Goal: Information Seeking & Learning: Learn about a topic

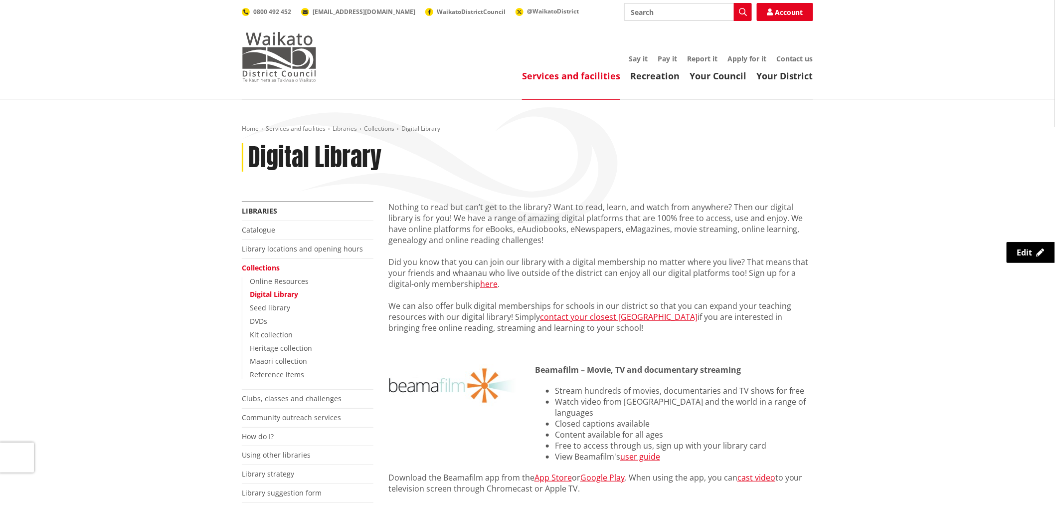
click at [279, 57] on img at bounding box center [279, 57] width 75 height 50
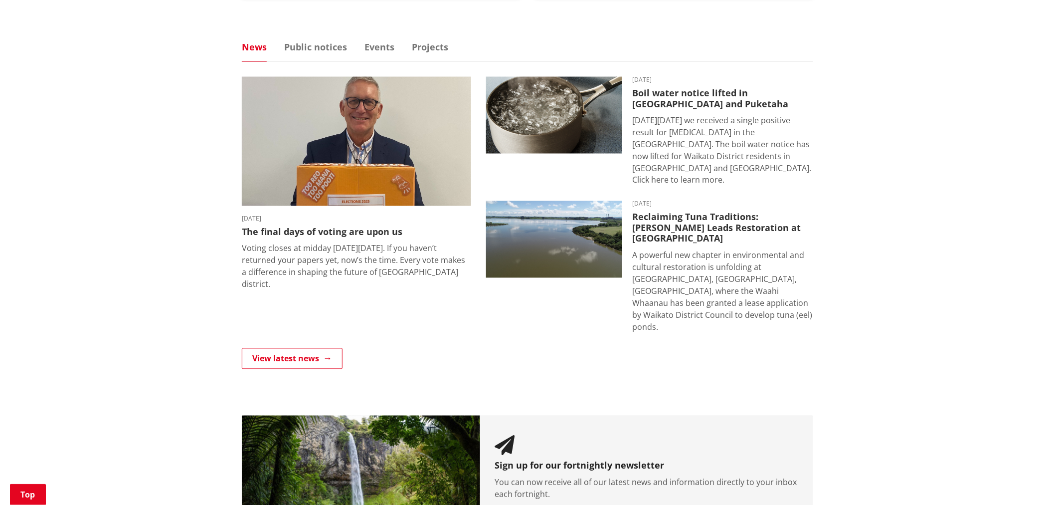
scroll to position [720, 0]
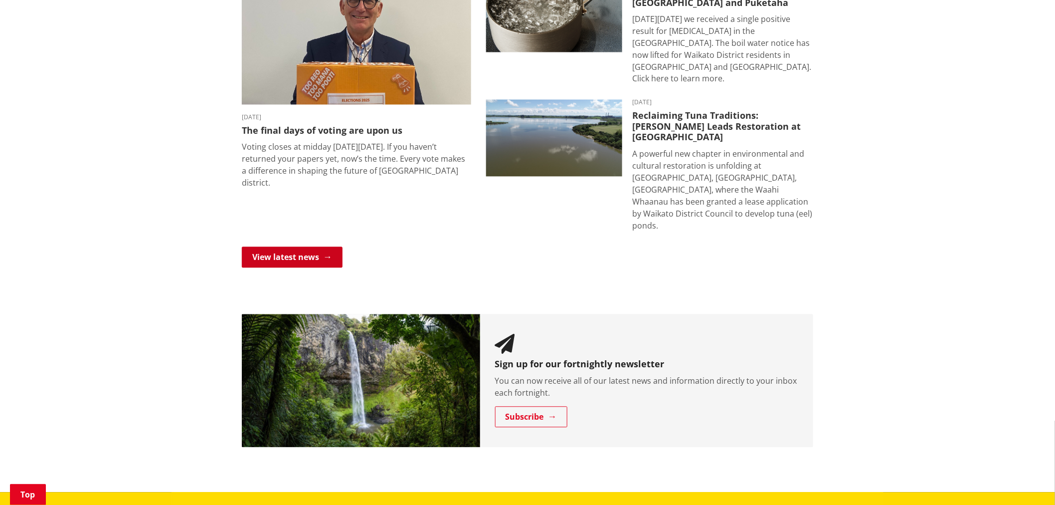
click at [288, 247] on link "View latest news" at bounding box center [292, 257] width 101 height 21
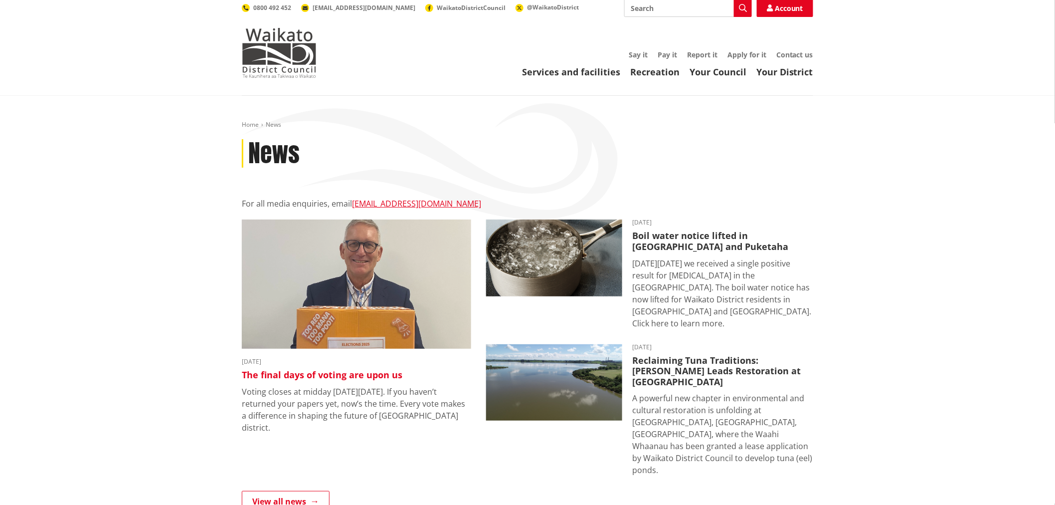
scroll to position [166, 0]
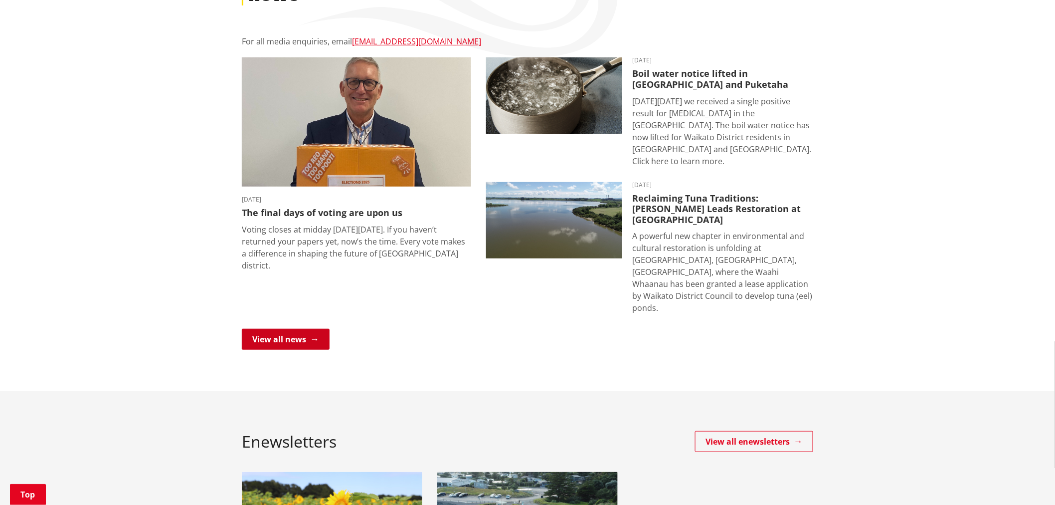
click at [298, 329] on link "View all news" at bounding box center [286, 339] width 88 height 21
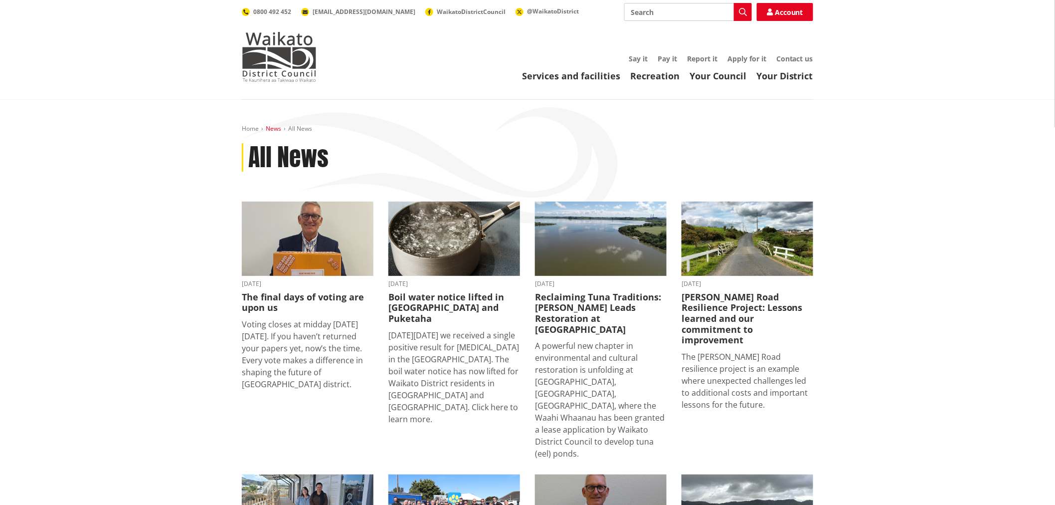
click at [271, 127] on link "News" at bounding box center [273, 128] width 15 height 8
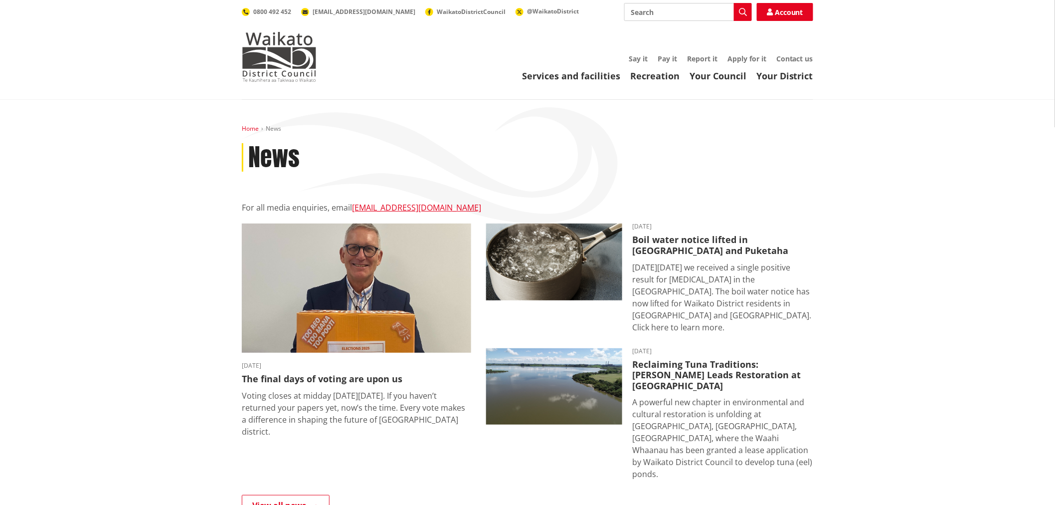
click at [250, 128] on link "Home" at bounding box center [250, 128] width 17 height 8
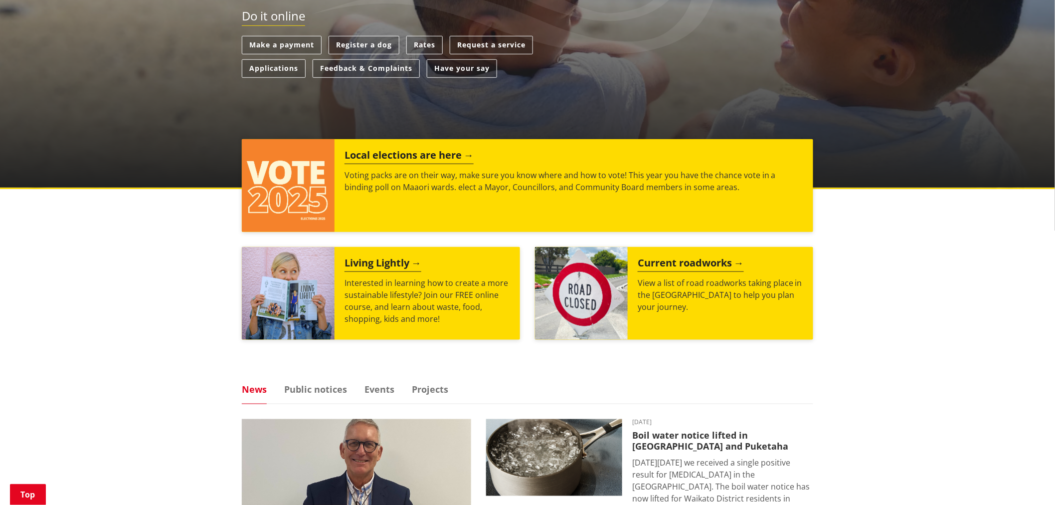
scroll to position [499, 0]
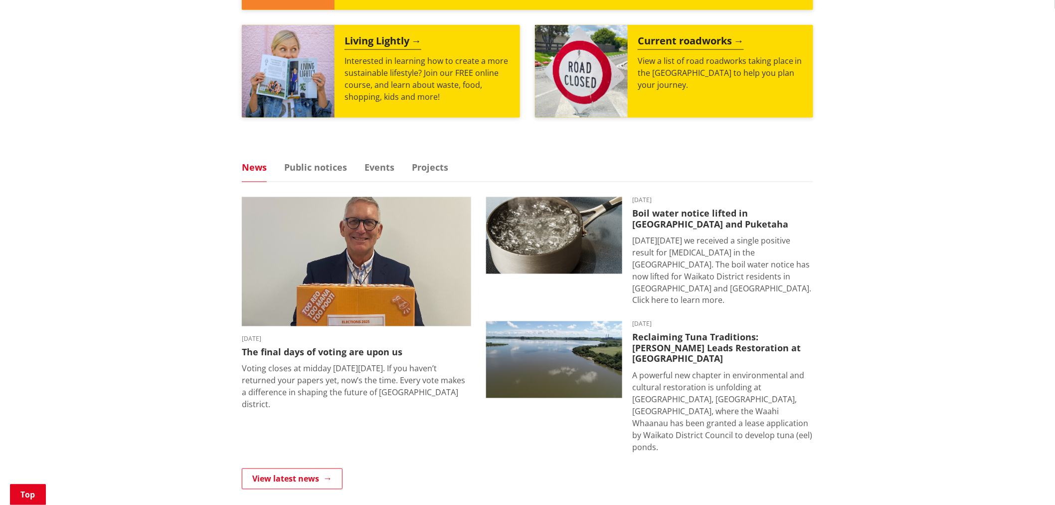
click at [346, 170] on ul "News Public notices Events Projects" at bounding box center [528, 172] width 572 height 19
click at [336, 167] on link "Public notices" at bounding box center [315, 167] width 63 height 9
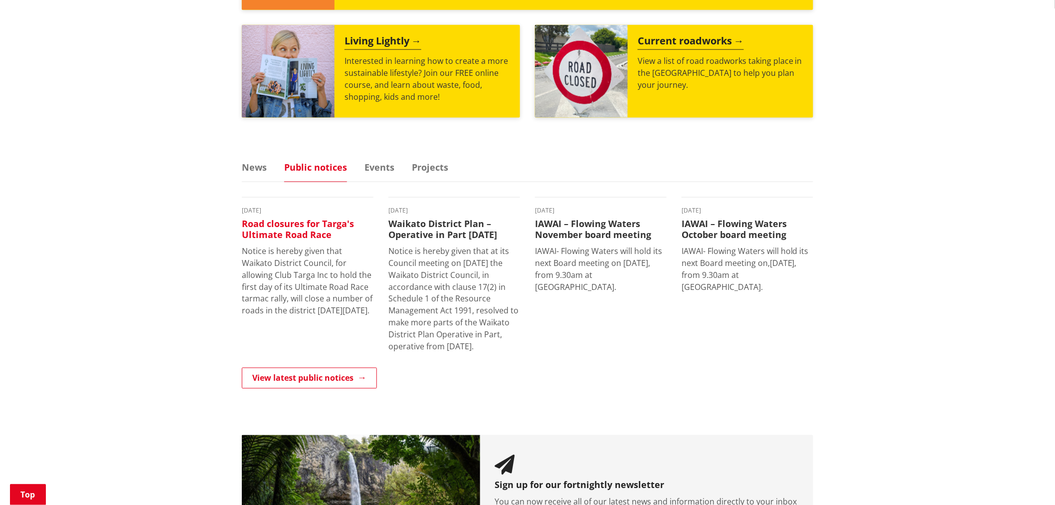
click at [287, 236] on h3 "Road closures for Targa's Ultimate Road Race" at bounding box center [308, 228] width 132 height 21
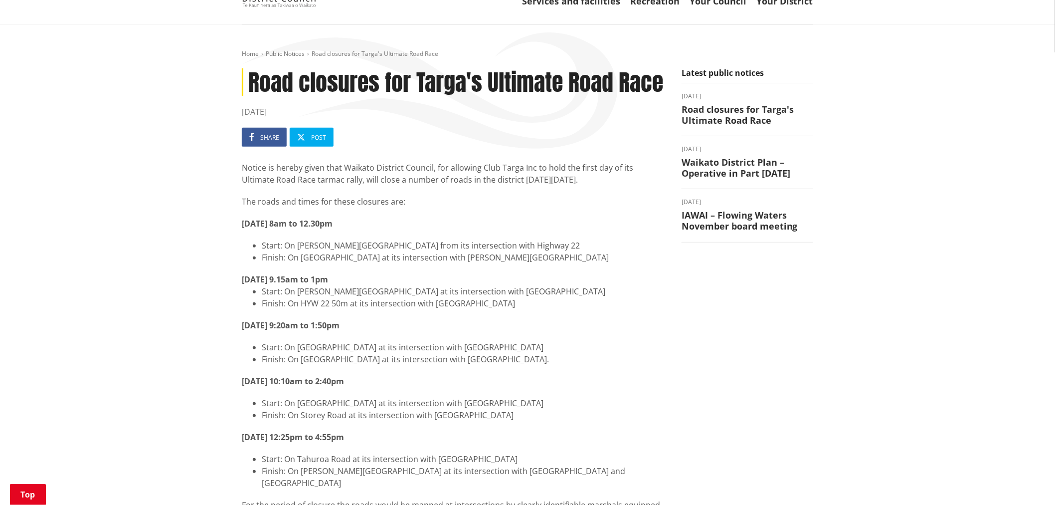
scroll to position [55, 0]
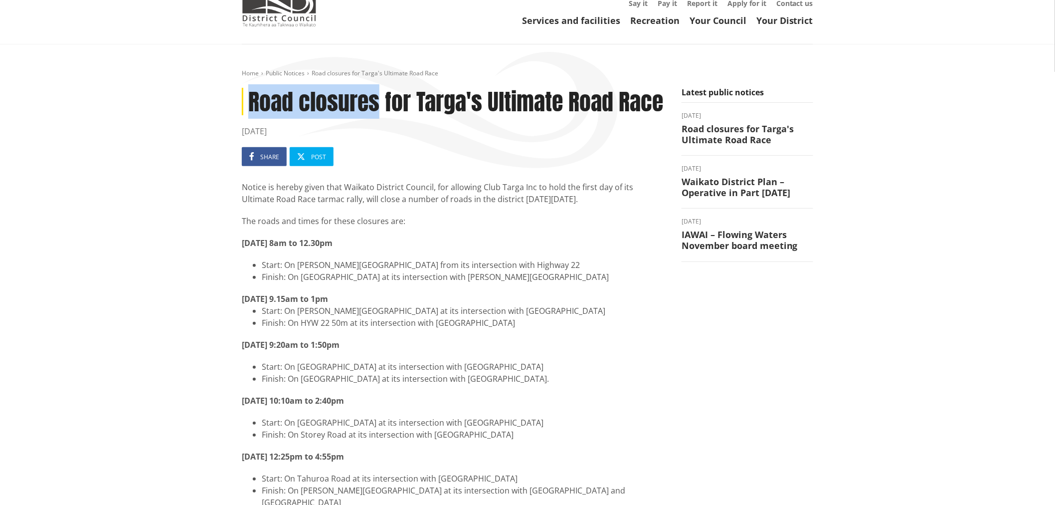
drag, startPoint x: 377, startPoint y: 99, endPoint x: 248, endPoint y: 92, distance: 128.9
click at [248, 92] on h1 "Road closures for Targa's Ultimate Road Race" at bounding box center [454, 101] width 425 height 27
copy h1 "Road closures"
click at [469, 206] on div "Notice is hereby given that Waikato District Council, for allowing Club Targa I…" at bounding box center [454, 361] width 425 height 361
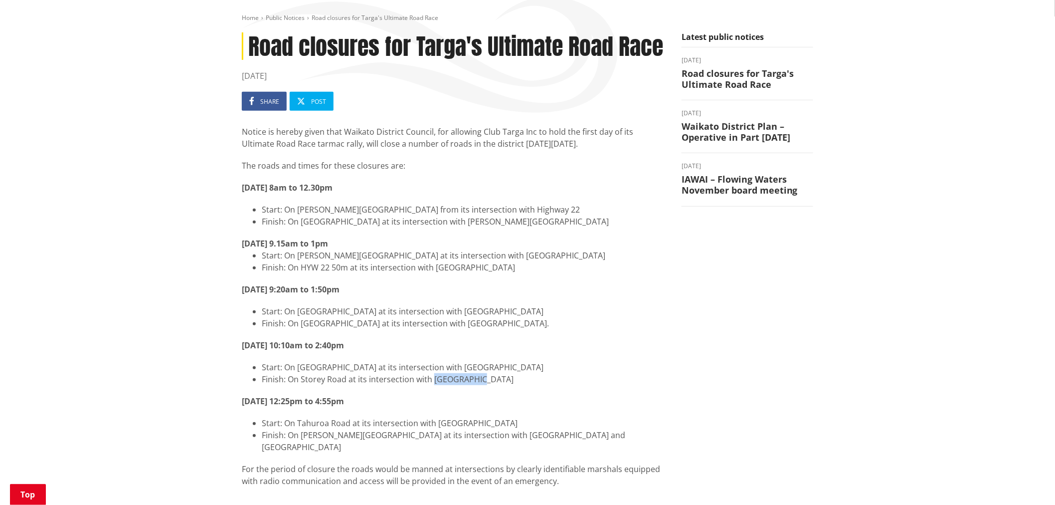
drag, startPoint x: 487, startPoint y: 373, endPoint x: 434, endPoint y: 375, distance: 52.9
click at [434, 375] on li "Finish: On Storey Road at its intersection with [GEOGRAPHIC_DATA]" at bounding box center [464, 379] width 405 height 12
click at [425, 383] on li "Finish: On Storey Road at its intersection with [GEOGRAPHIC_DATA]" at bounding box center [464, 379] width 405 height 12
drag, startPoint x: 347, startPoint y: 380, endPoint x: 301, endPoint y: 380, distance: 45.9
click at [301, 380] on li "Finish: On Storey Road at its intersection with Tahuna Road" at bounding box center [464, 379] width 405 height 12
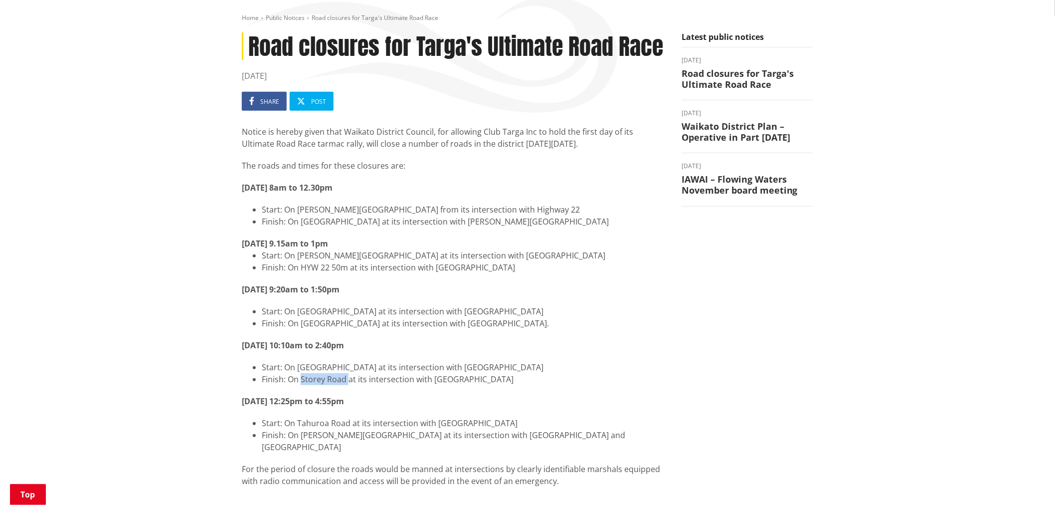
copy li "Storey Road"
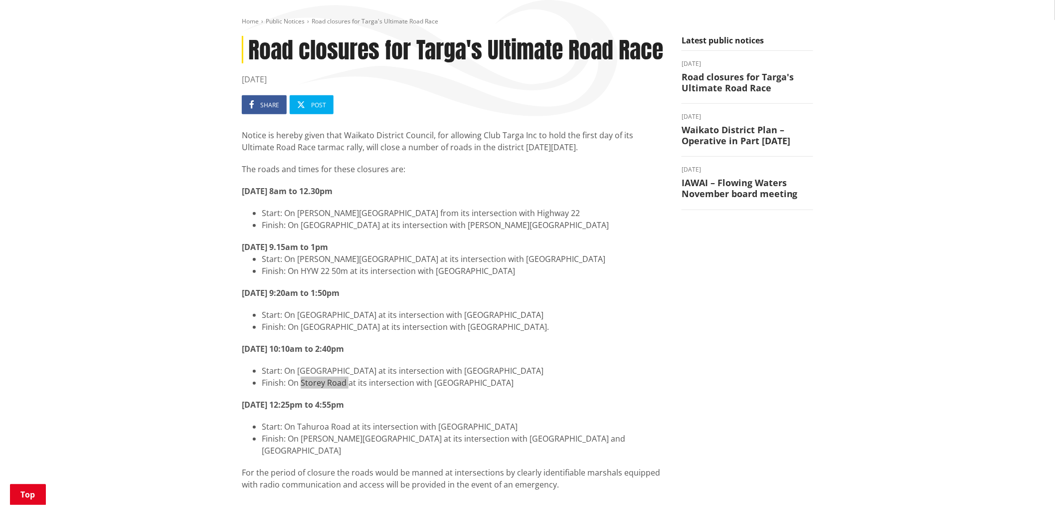
scroll to position [0, 0]
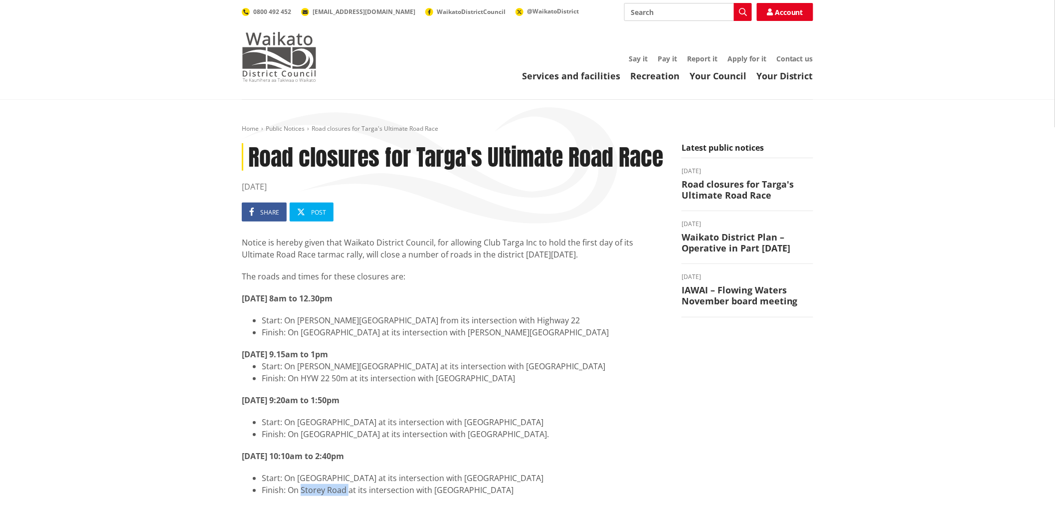
click at [278, 56] on img at bounding box center [279, 57] width 75 height 50
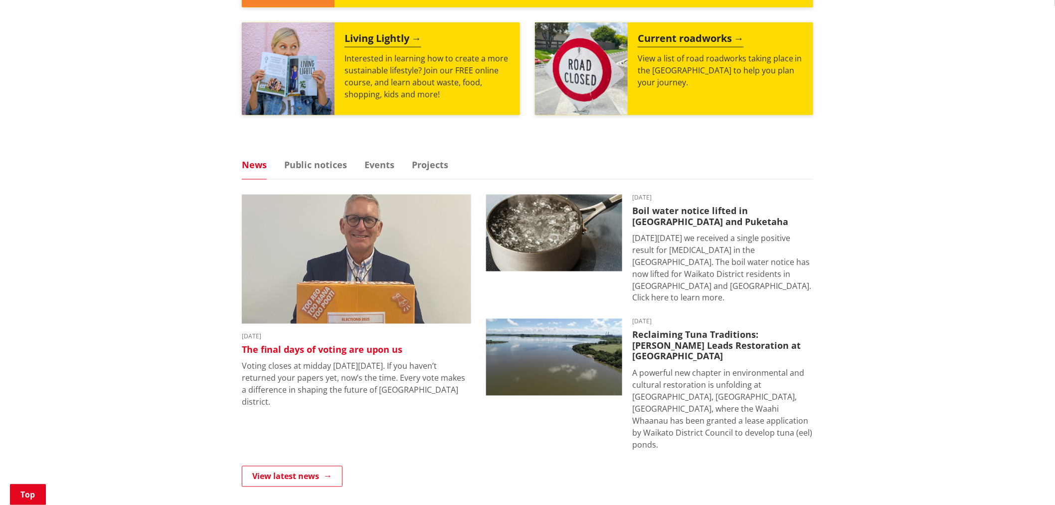
scroll to position [554, 0]
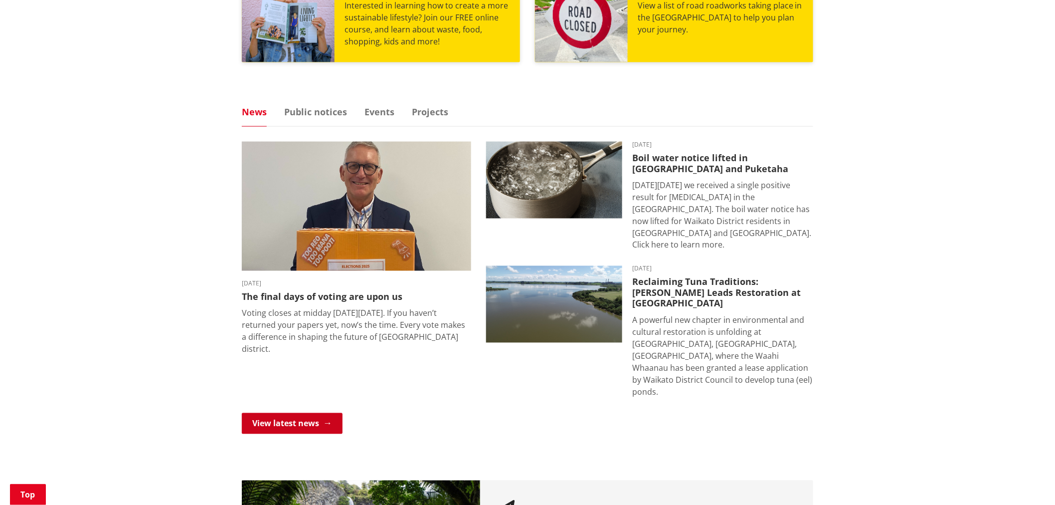
click at [328, 413] on link "View latest news" at bounding box center [292, 423] width 101 height 21
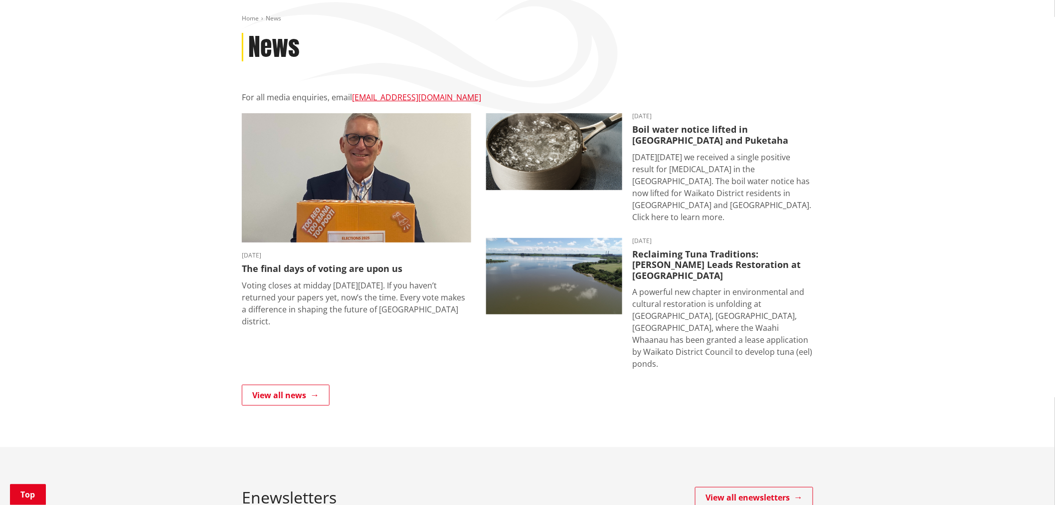
scroll to position [111, 0]
click at [300, 384] on link "View all news" at bounding box center [286, 394] width 88 height 21
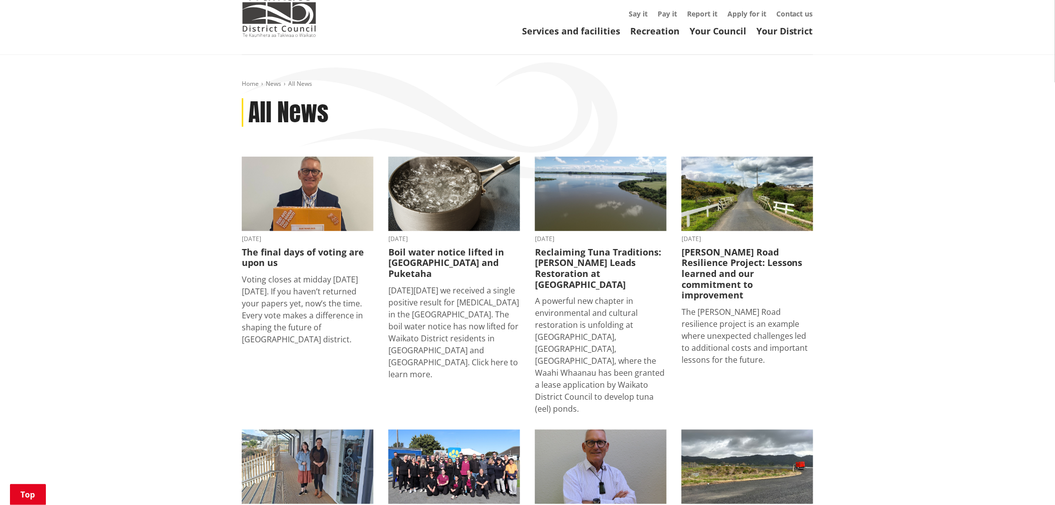
scroll to position [111, 0]
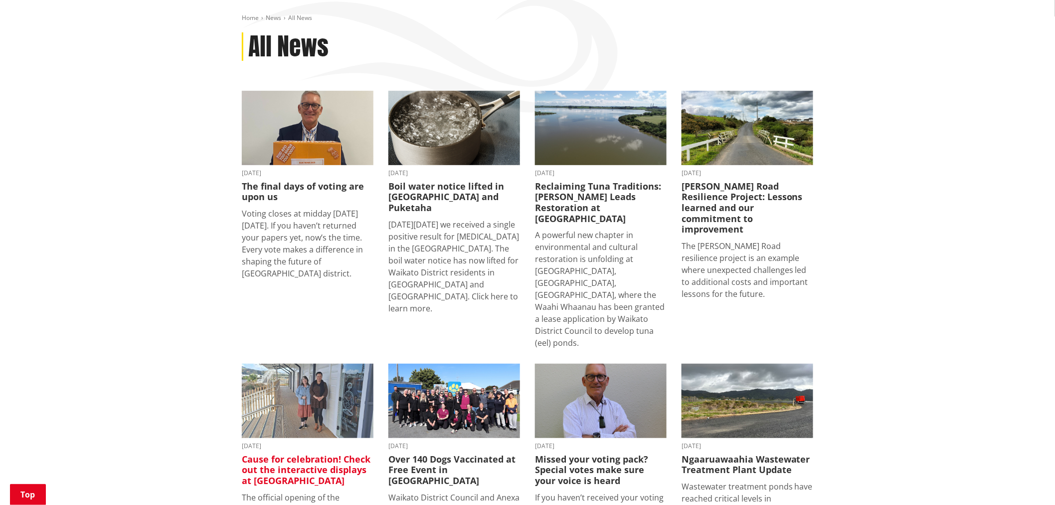
click at [328, 381] on img at bounding box center [308, 401] width 132 height 74
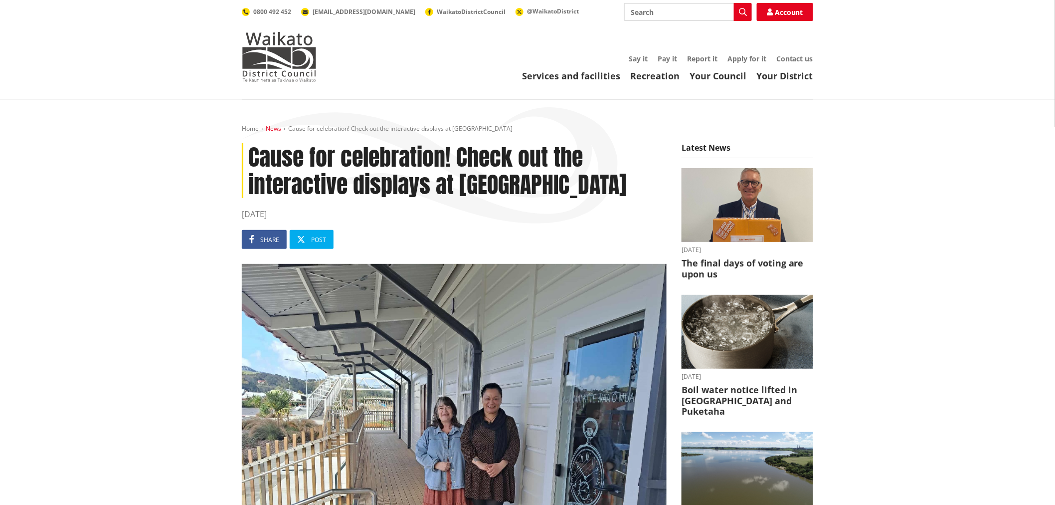
click at [270, 127] on link "News" at bounding box center [273, 128] width 15 height 8
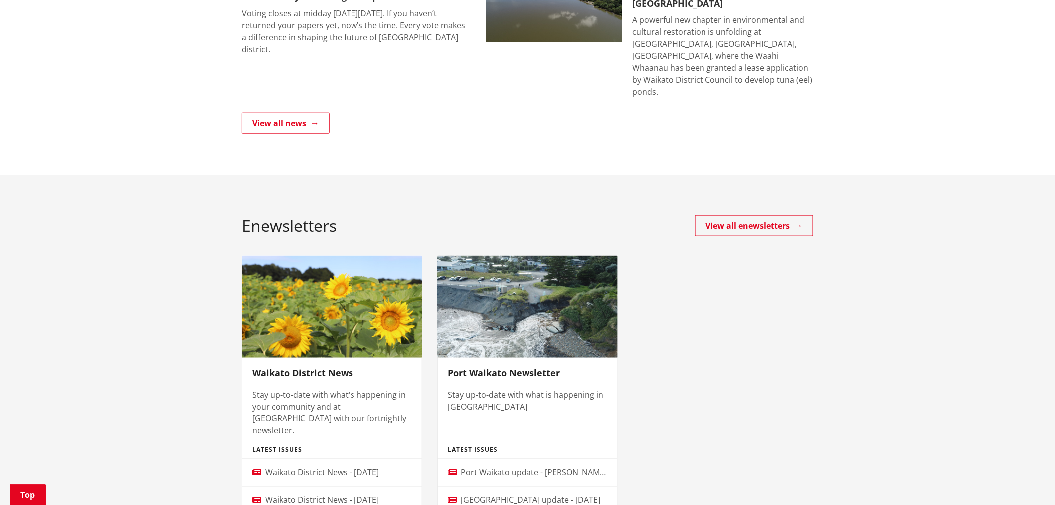
scroll to position [332, 0]
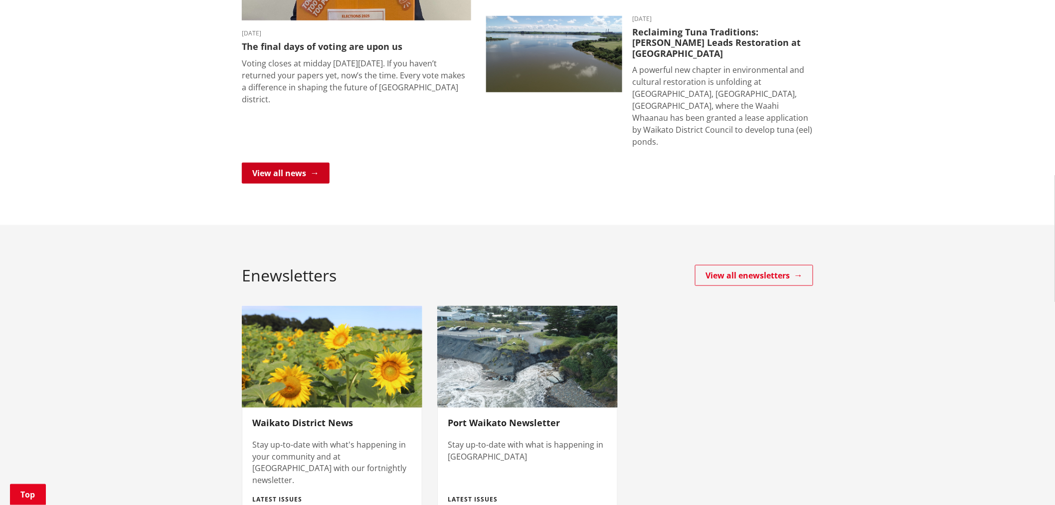
click at [265, 163] on link "View all news" at bounding box center [286, 173] width 88 height 21
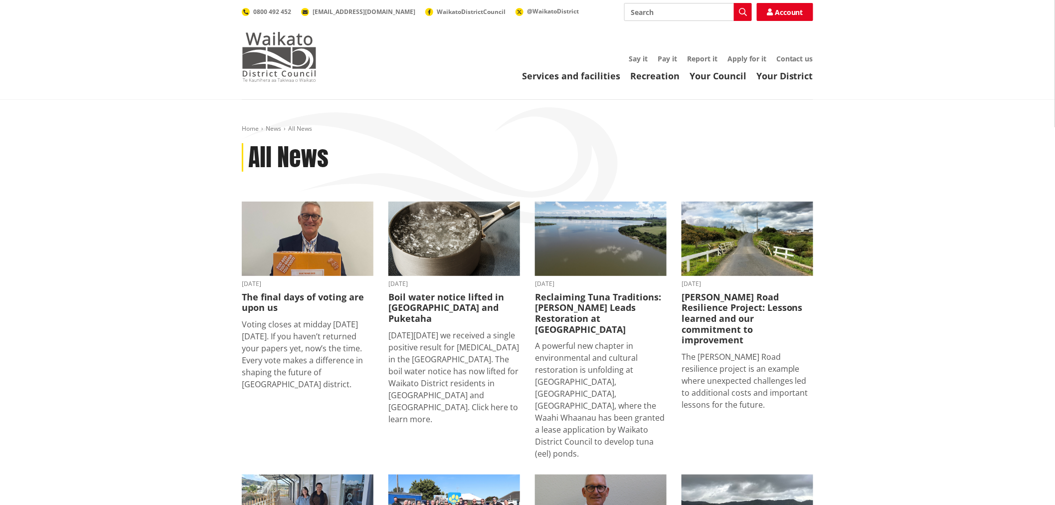
click at [286, 63] on img at bounding box center [279, 57] width 75 height 50
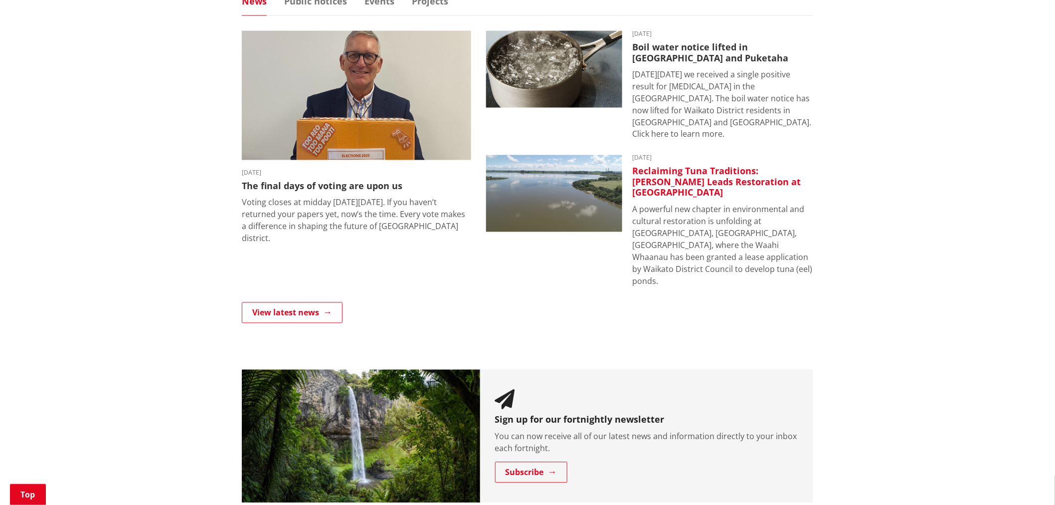
scroll to position [499, 0]
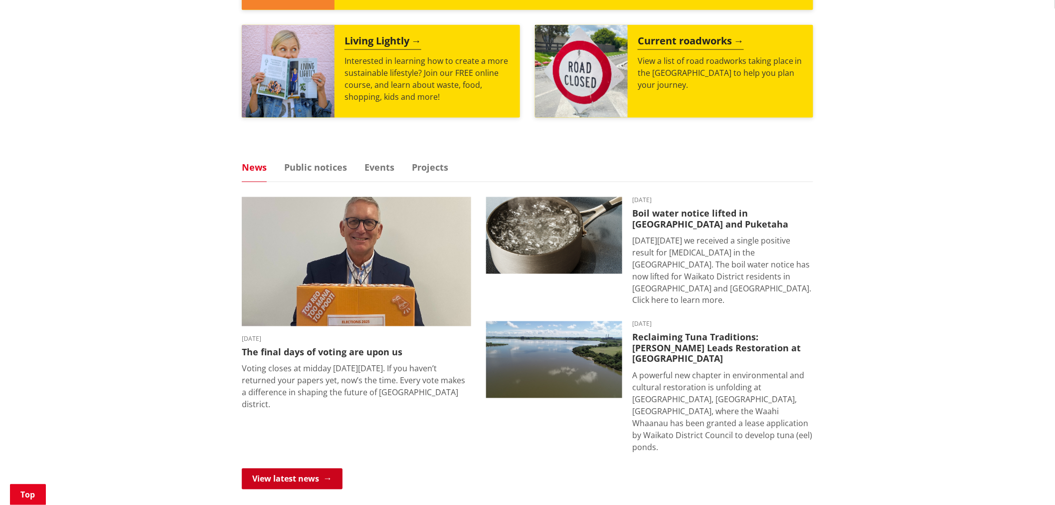
click at [332, 468] on link "View latest news" at bounding box center [292, 478] width 101 height 21
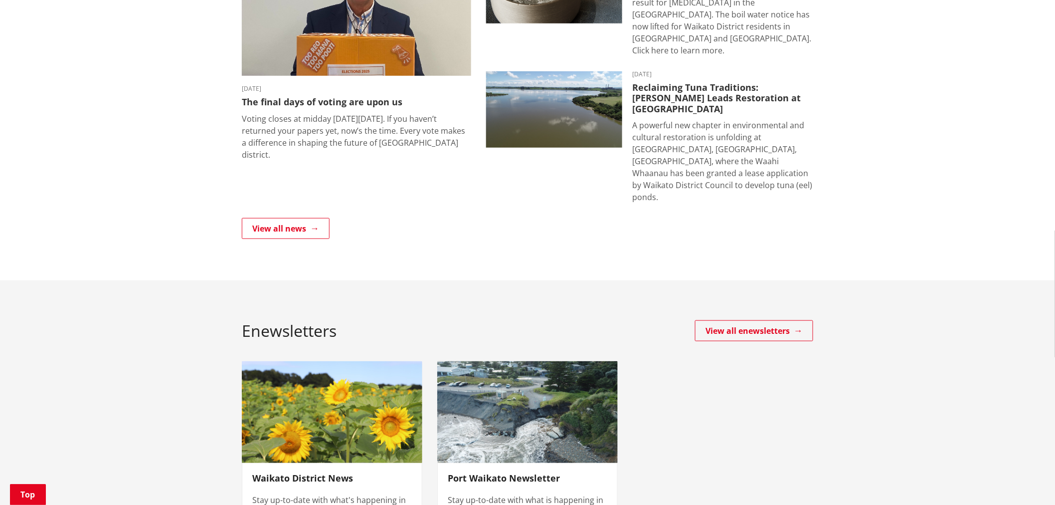
scroll to position [499, 0]
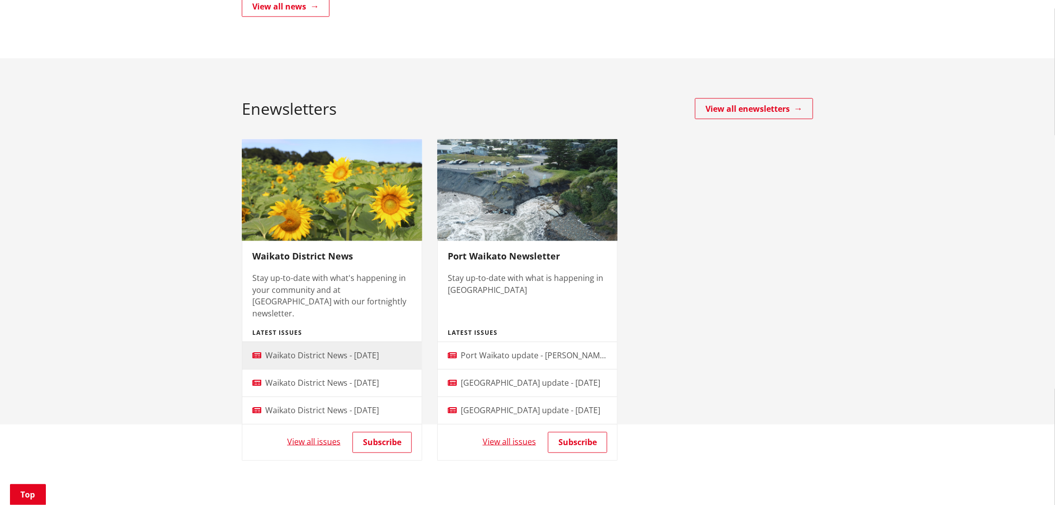
click at [379, 350] on span "Waikato District News - 28 August 2025" at bounding box center [322, 355] width 114 height 11
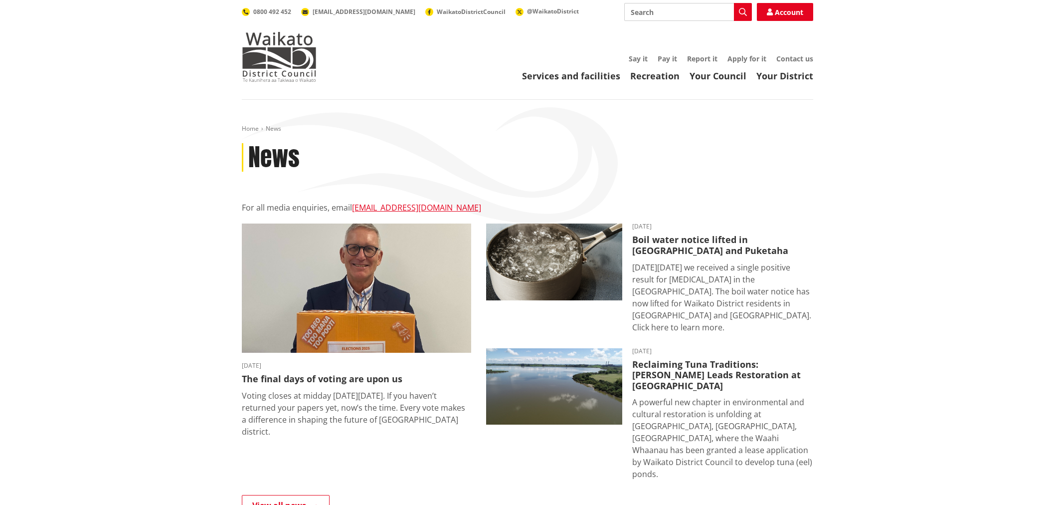
scroll to position [499, 0]
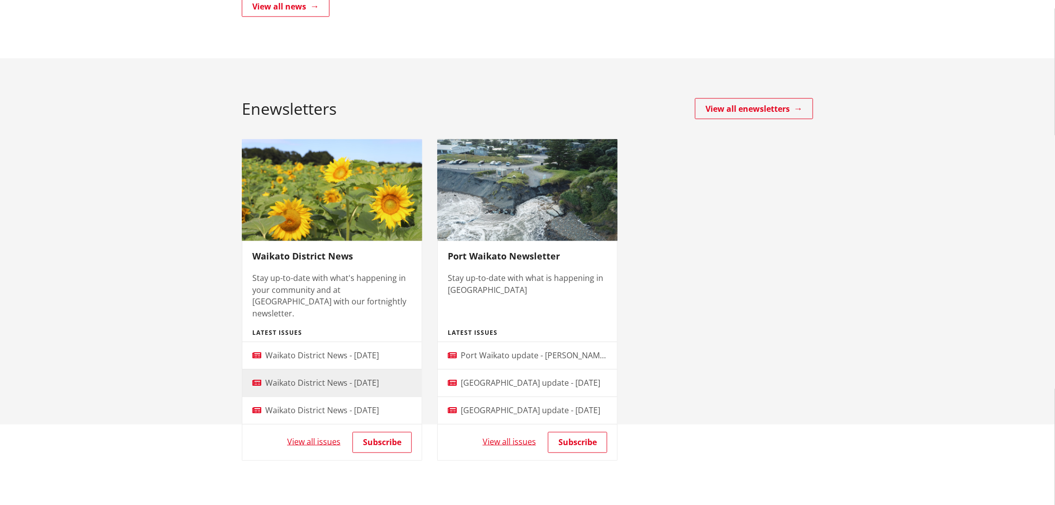
click at [332, 378] on span "Waikato District News - [DATE]" at bounding box center [322, 383] width 114 height 11
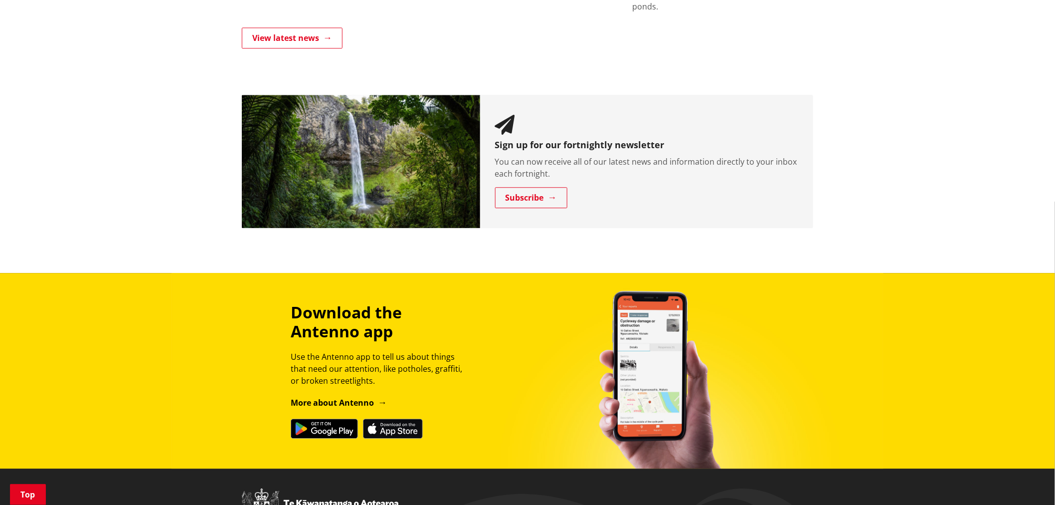
scroll to position [1053, 0]
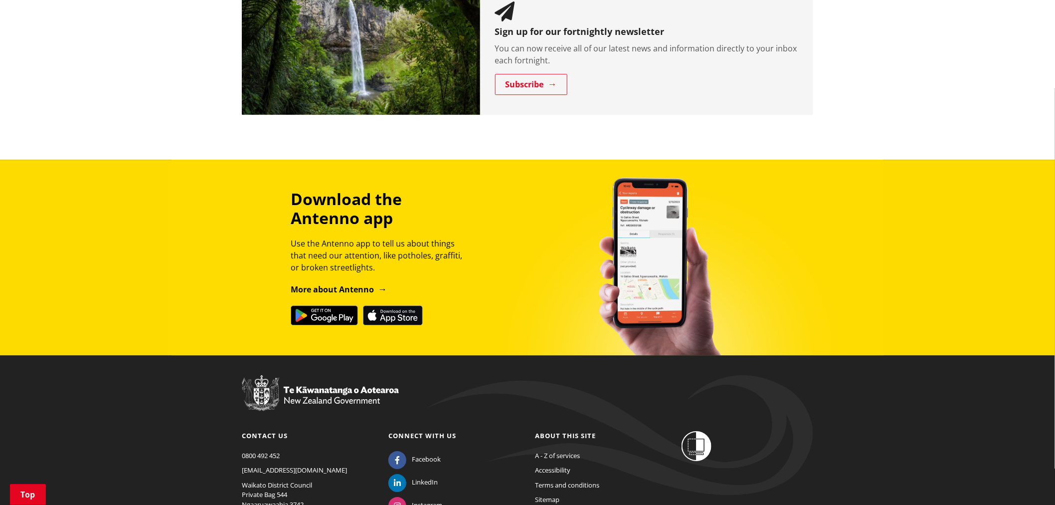
click at [336, 284] on link "More about Antenno" at bounding box center [339, 289] width 96 height 11
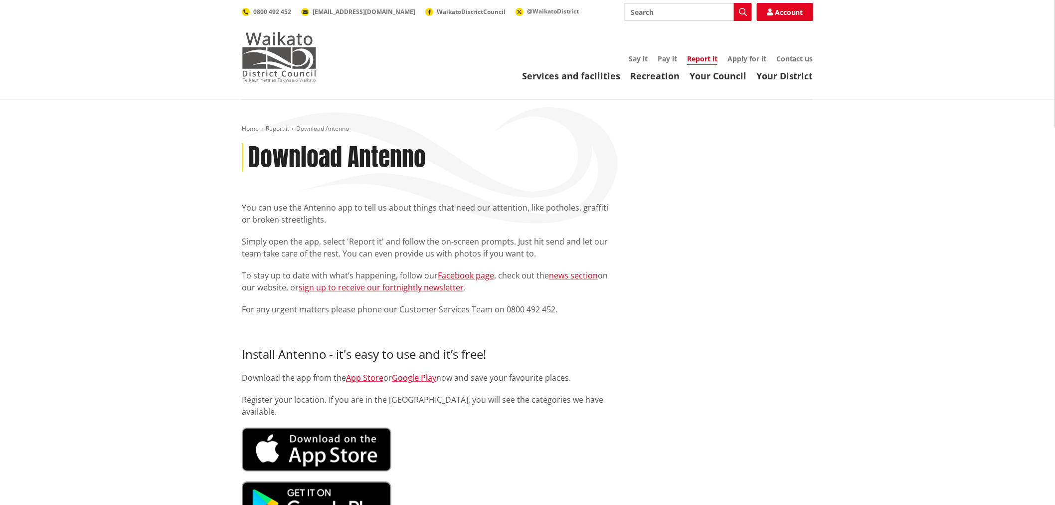
click at [287, 60] on img at bounding box center [279, 57] width 75 height 50
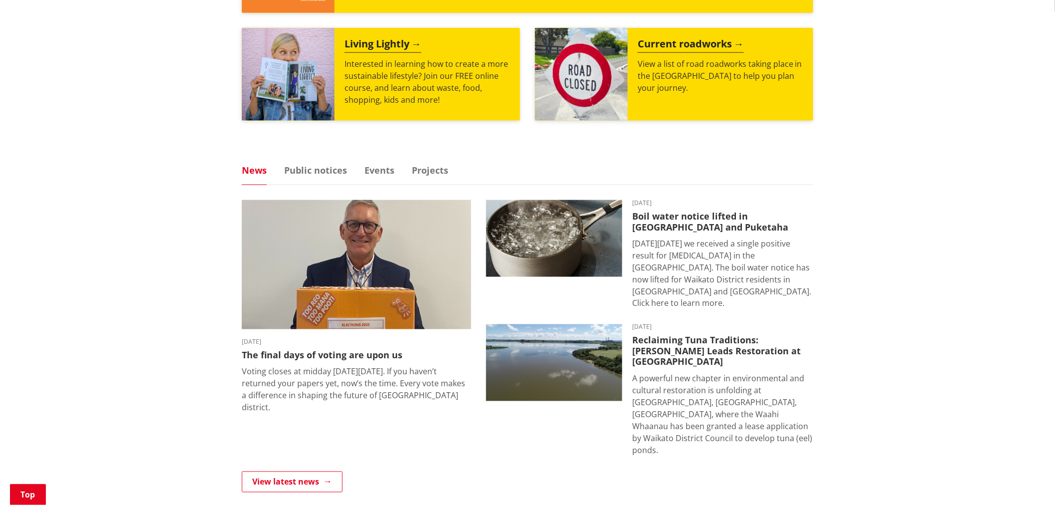
scroll to position [554, 0]
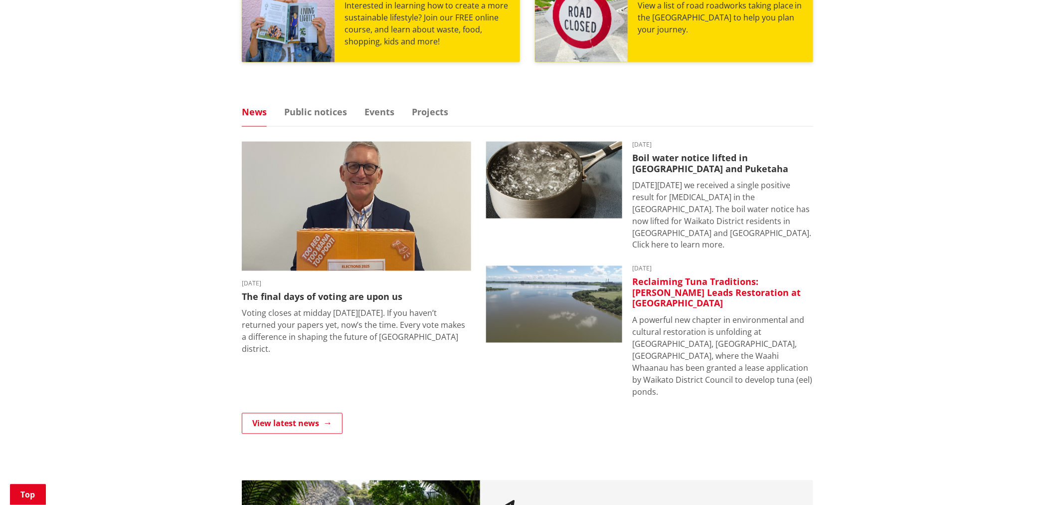
click at [585, 306] on img at bounding box center [554, 304] width 136 height 77
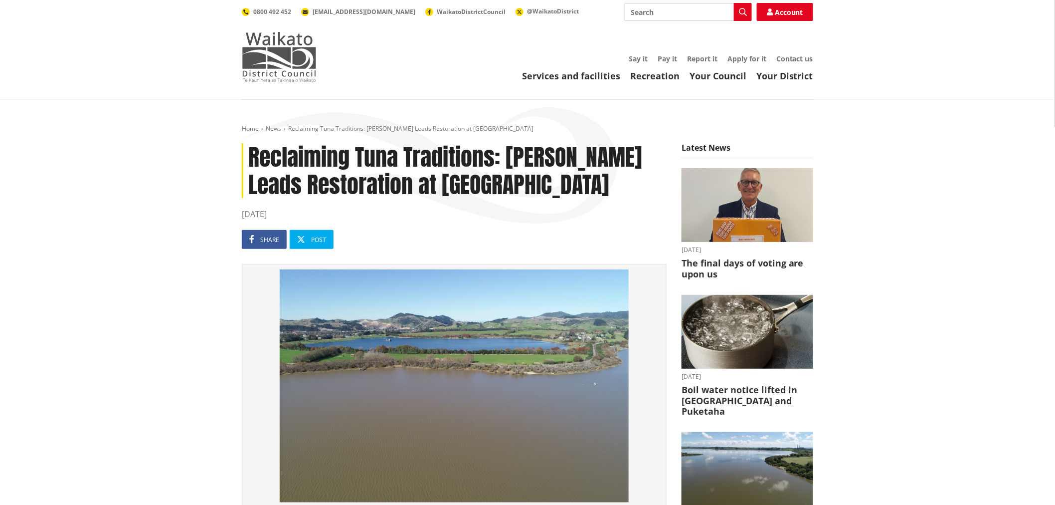
click at [294, 59] on img at bounding box center [279, 57] width 75 height 50
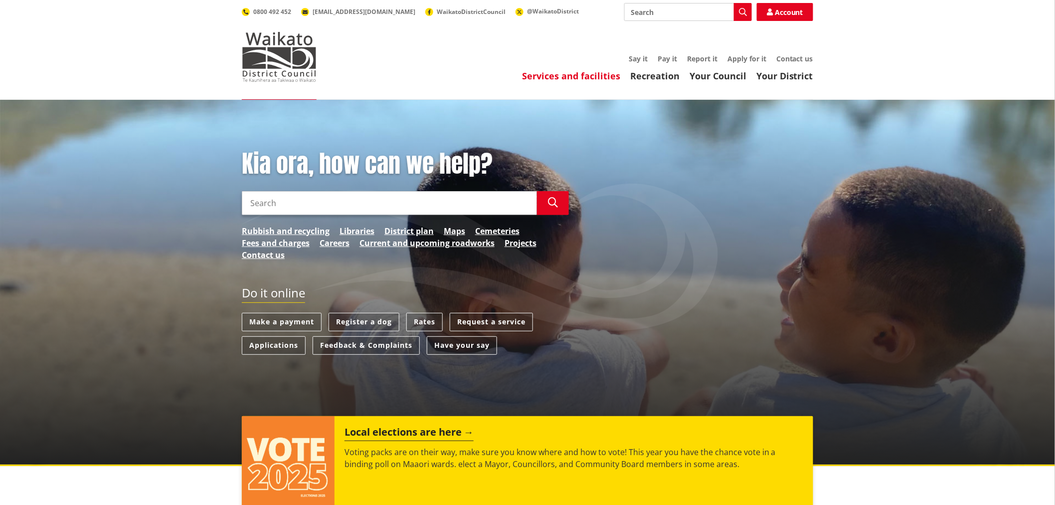
click at [559, 72] on link "Services and facilities" at bounding box center [571, 76] width 98 height 12
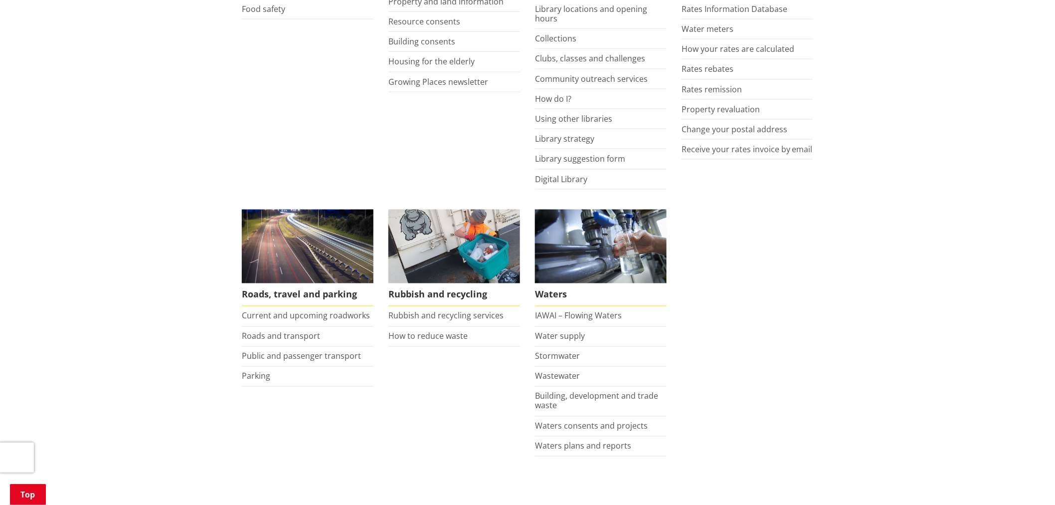
scroll to position [609, 0]
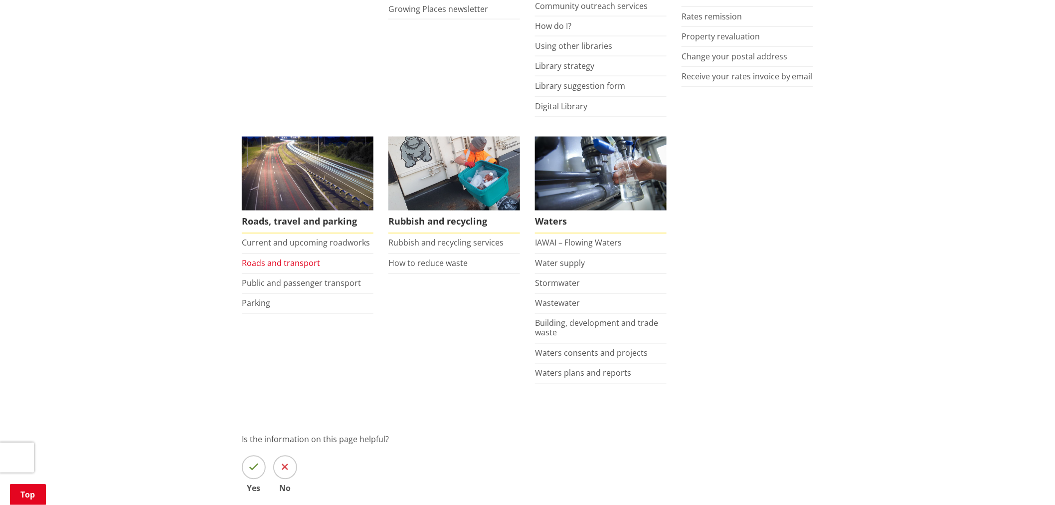
click at [270, 262] on link "Roads and transport" at bounding box center [281, 263] width 78 height 11
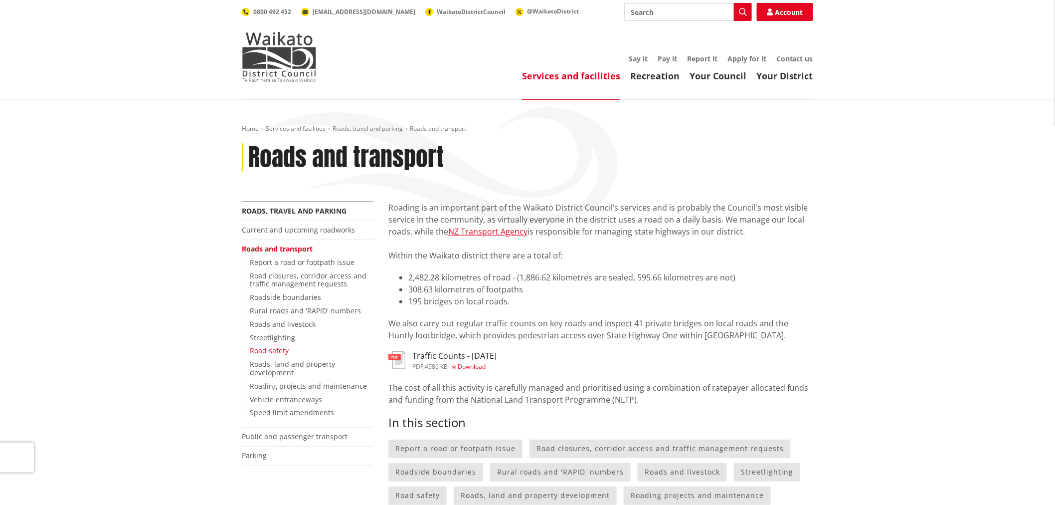
click at [275, 350] on link "Road safety" at bounding box center [269, 350] width 39 height 9
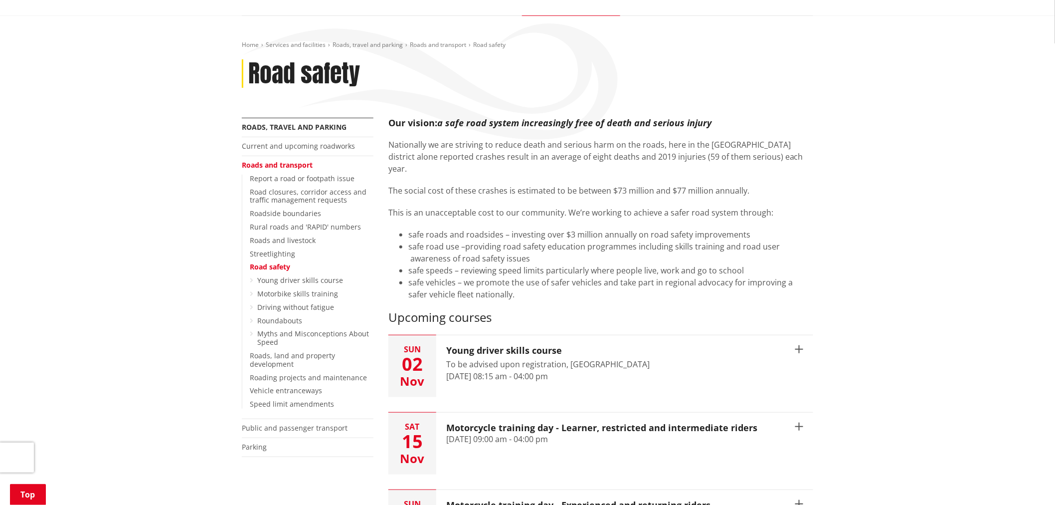
scroll to position [166, 0]
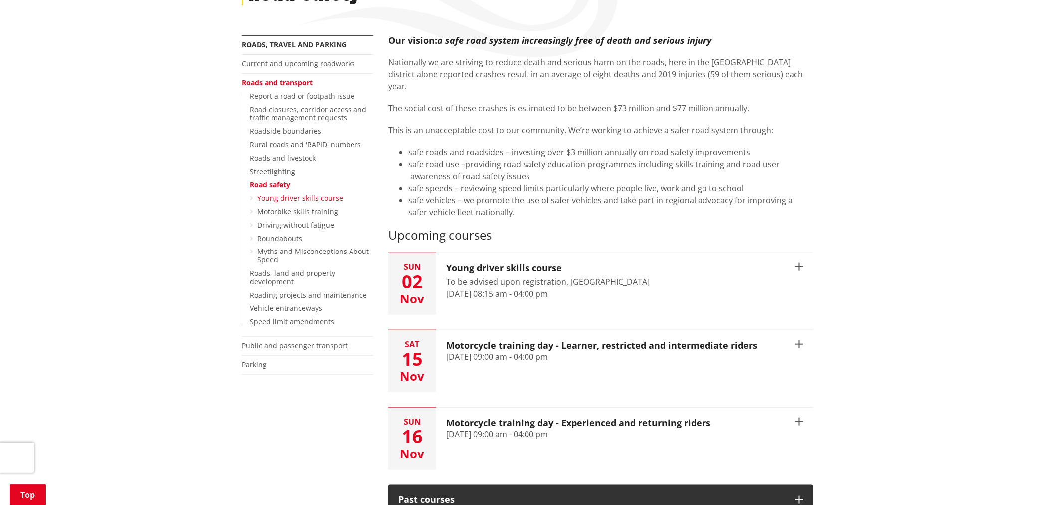
click at [290, 197] on link "Young driver skills course" at bounding box center [300, 197] width 86 height 9
